Goal: Use online tool/utility: Utilize a website feature to perform a specific function

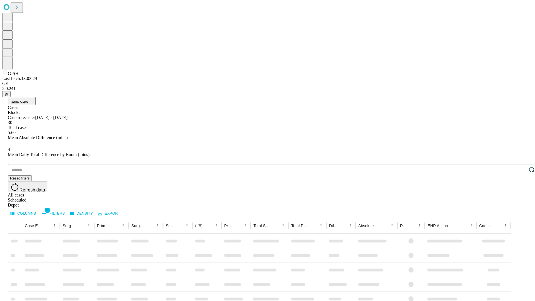
click at [28, 100] on span "Table View" at bounding box center [19, 102] width 18 height 4
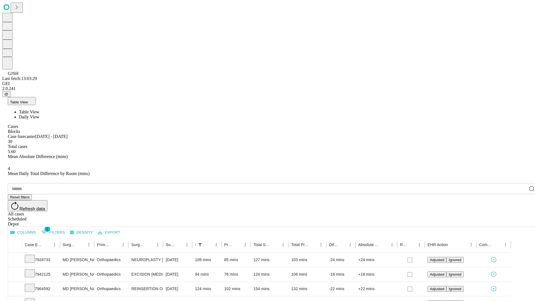
click at [39, 115] on span "Daily View" at bounding box center [29, 117] width 20 height 5
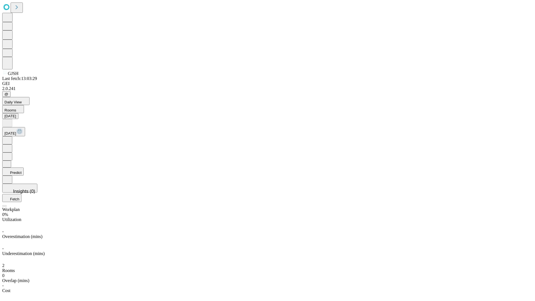
click at [24, 167] on button "Predict" at bounding box center [12, 171] width 21 height 8
